Goal: Find specific page/section: Find specific page/section

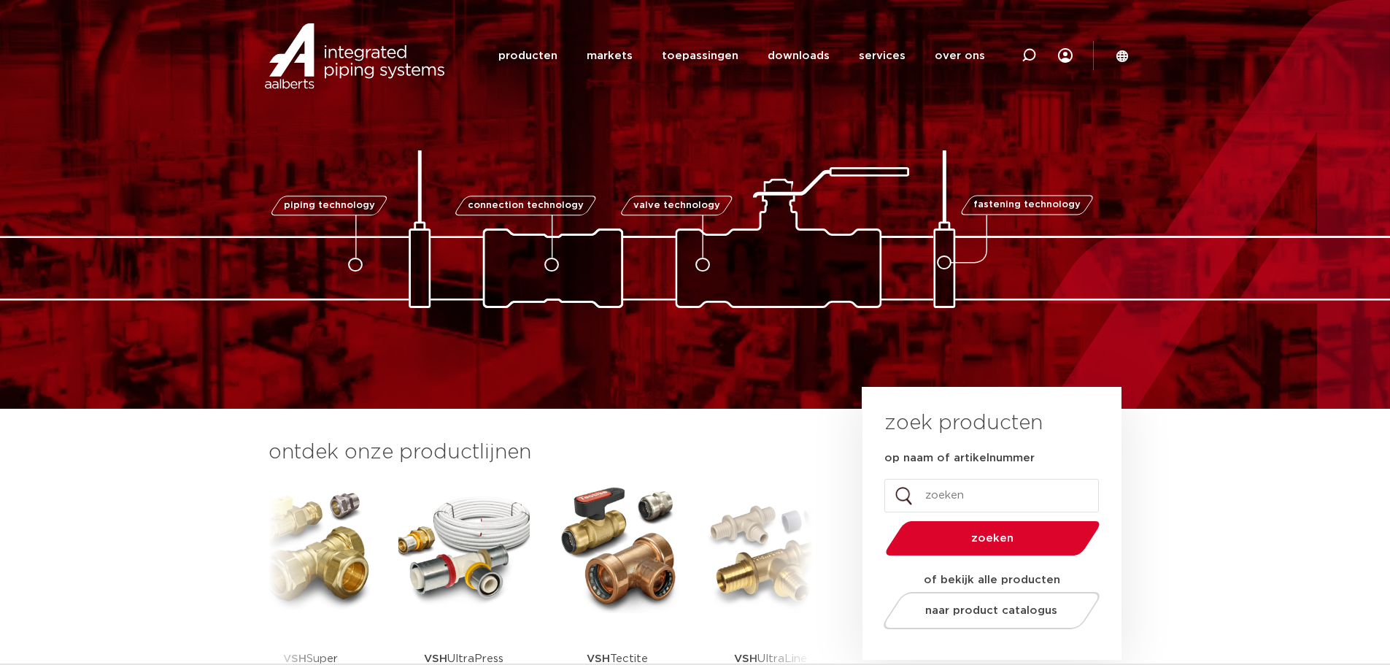
drag, startPoint x: 381, startPoint y: 247, endPoint x: 694, endPoint y: 510, distance: 408.6
click at [694, 512] on div "VSH SmartPress VSH XPress VSH SudoPress VSH" at bounding box center [540, 614] width 501 height 264
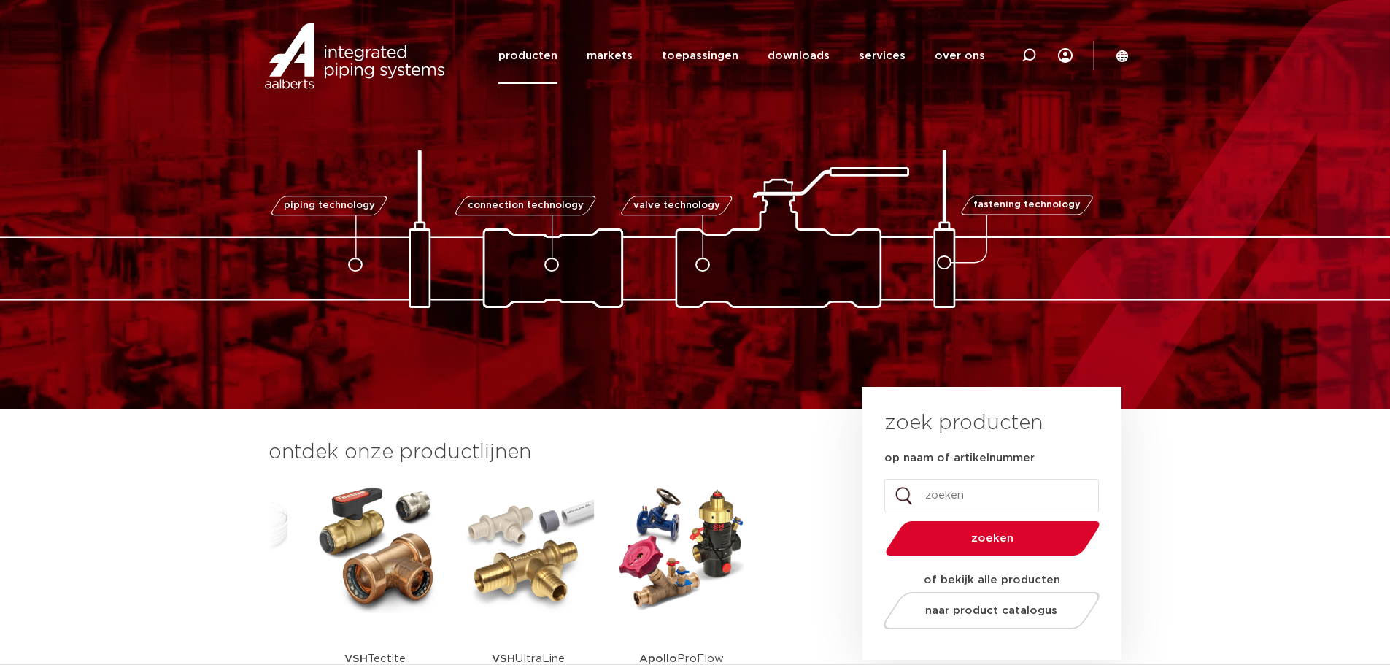
click at [520, 55] on link "producten" at bounding box center [527, 56] width 59 height 56
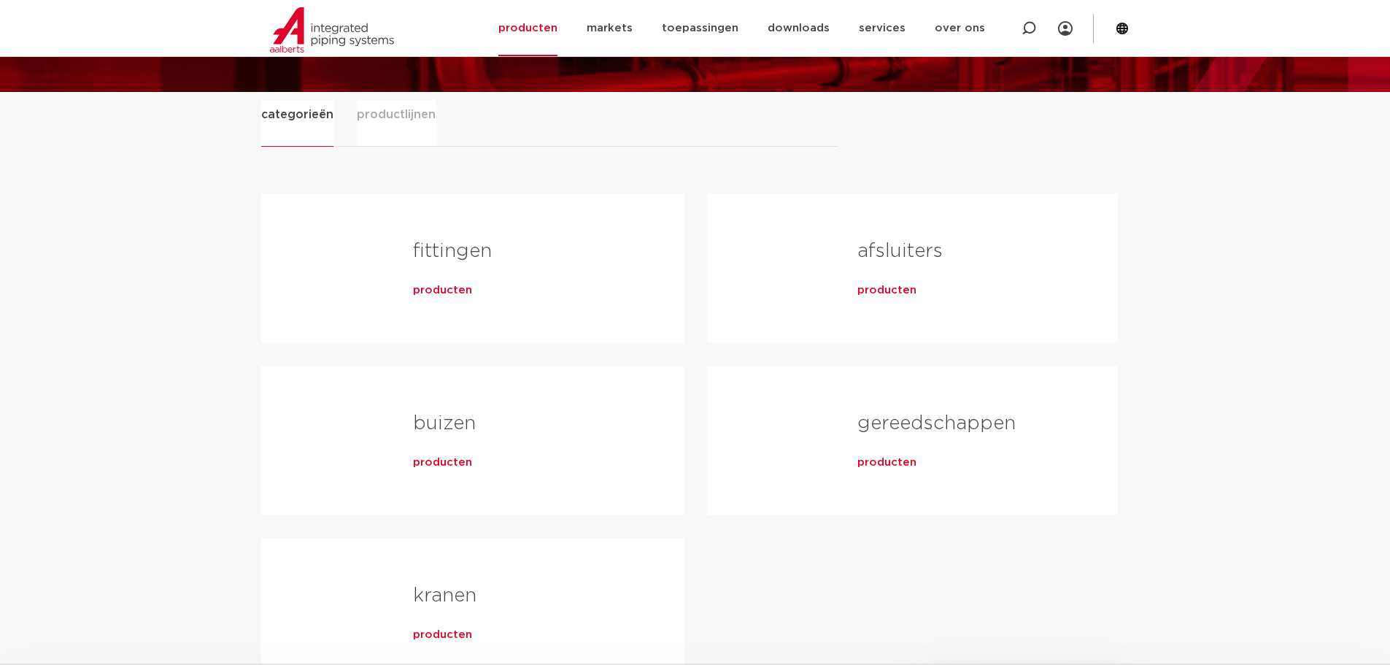
scroll to position [292, 0]
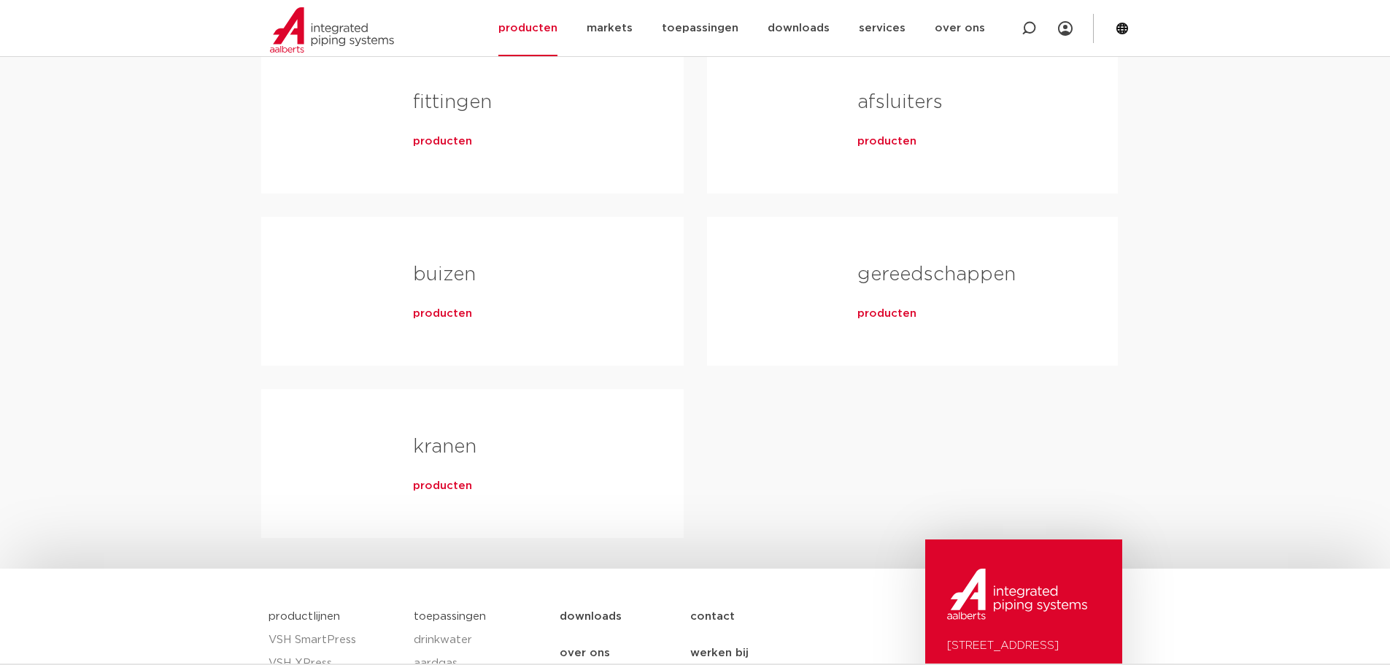
click at [430, 147] on span "producten" at bounding box center [442, 141] width 59 height 15
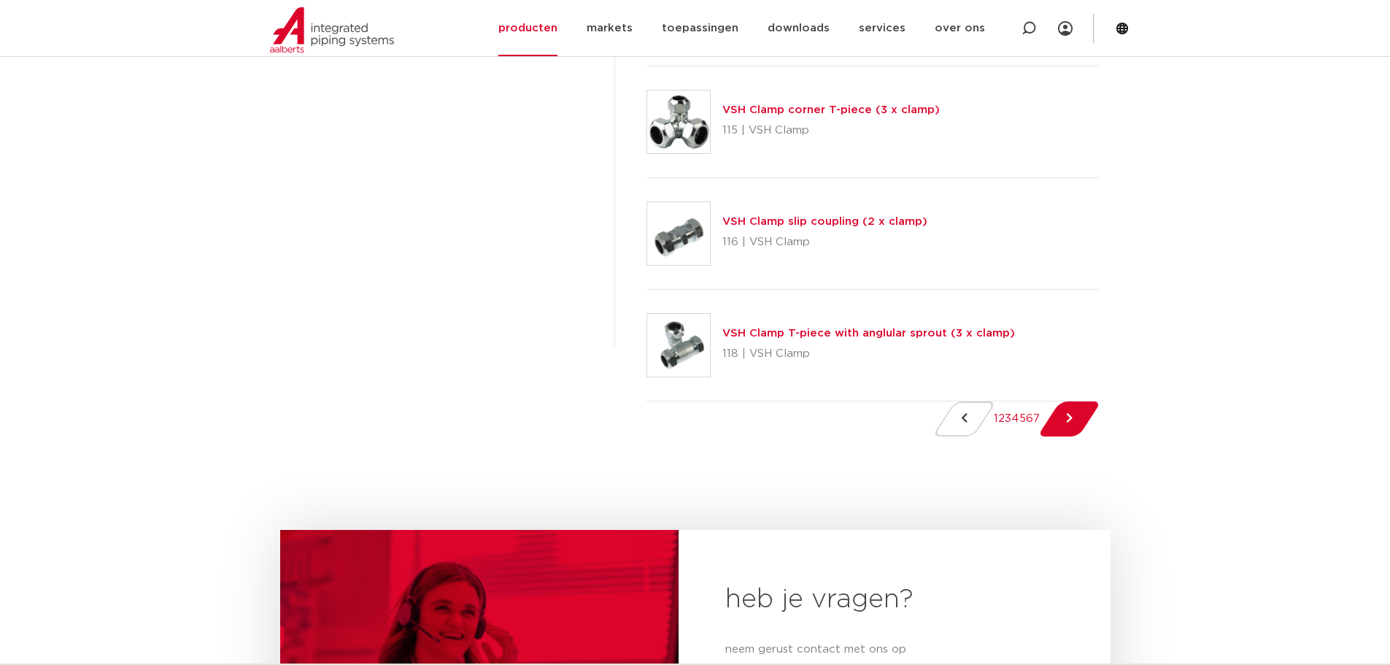
scroll to position [2627, 0]
